Goal: Use online tool/utility: Utilize a website feature to perform a specific function

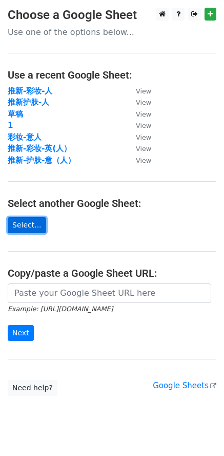
click at [18, 226] on link "Select..." at bounding box center [27, 225] width 39 height 16
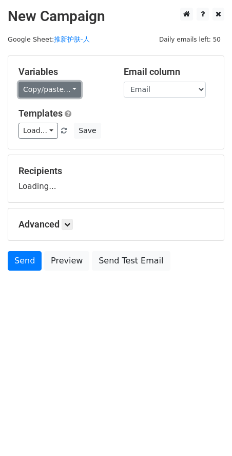
click at [67, 93] on link "Copy/paste..." at bounding box center [49, 90] width 63 height 16
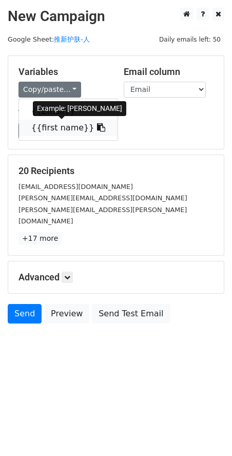
click at [70, 129] on link "{{first name}}" at bounding box center [68, 128] width 99 height 16
